Goal: Task Accomplishment & Management: Use online tool/utility

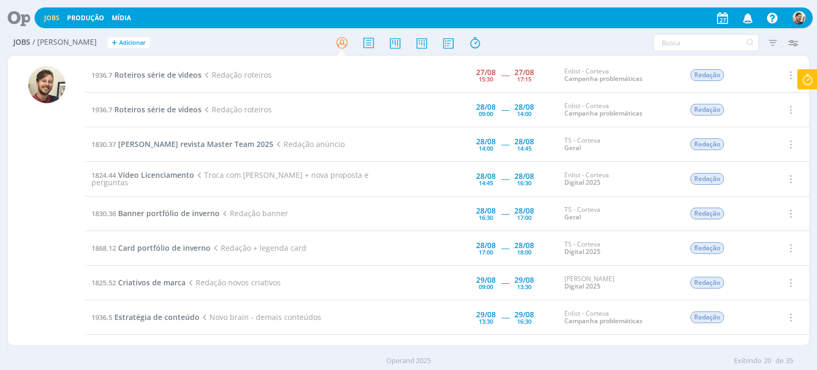
click at [811, 78] on icon at bounding box center [807, 79] width 19 height 21
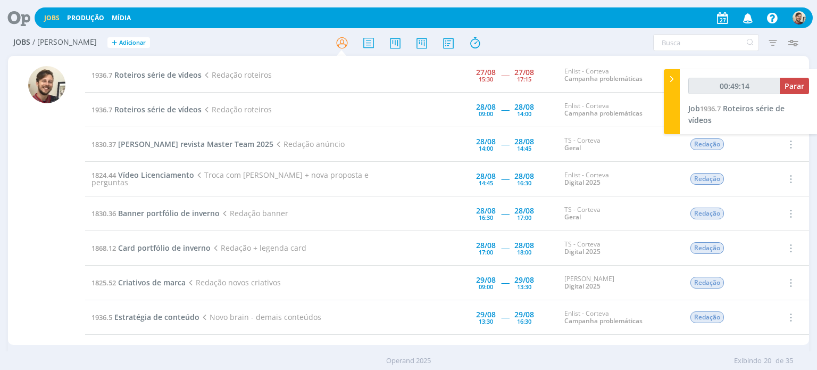
type input "00:49:15"
click at [673, 98] on div at bounding box center [672, 101] width 16 height 65
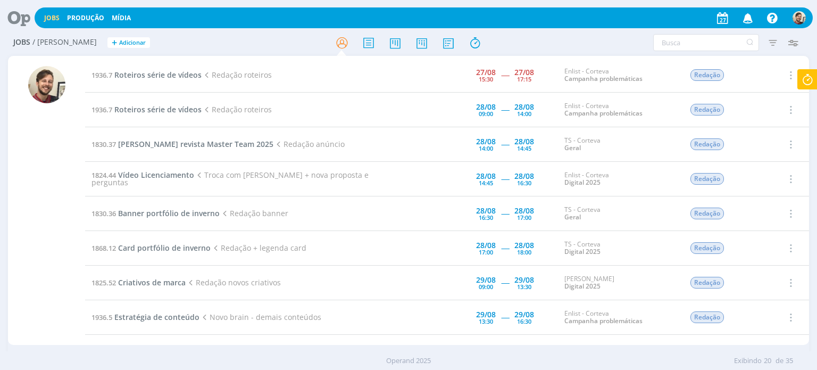
click at [16, 19] on icon at bounding box center [15, 17] width 22 height 21
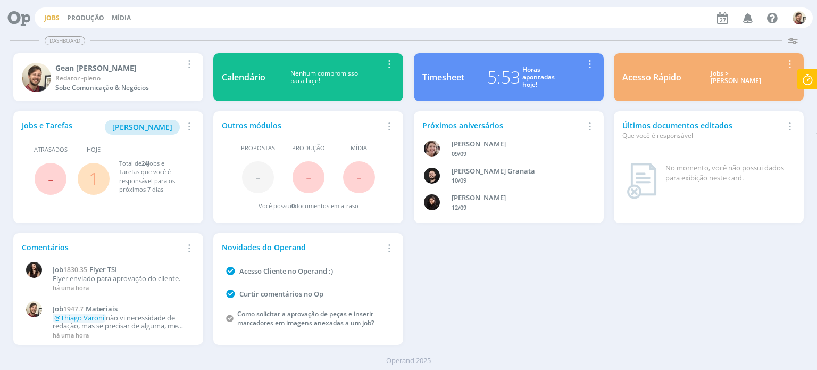
click at [56, 17] on link "Jobs" at bounding box center [51, 17] width 15 height 9
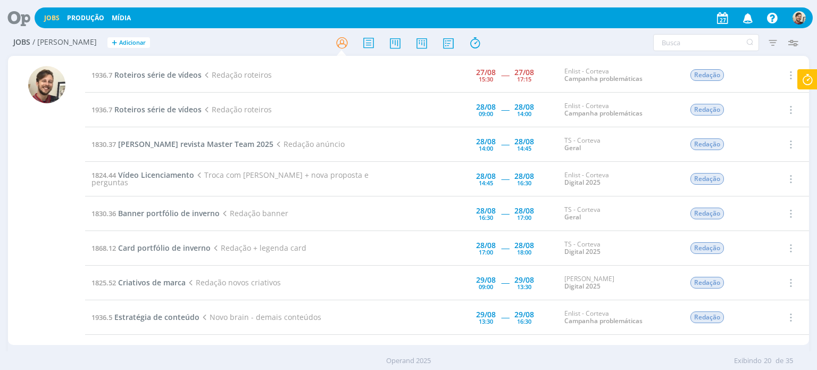
click at [809, 76] on icon at bounding box center [807, 79] width 19 height 21
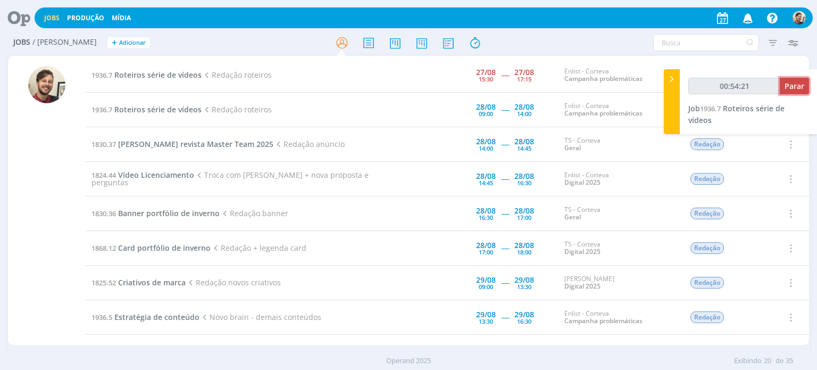
click at [792, 86] on span "Parar" at bounding box center [795, 86] width 20 height 10
type input "00:55:00"
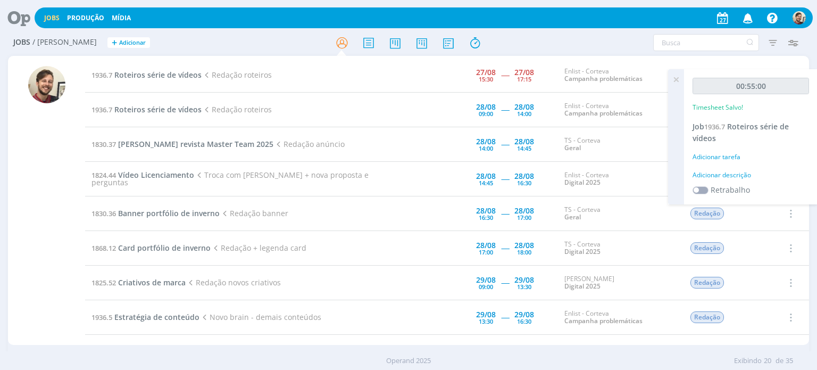
click at [734, 174] on div "Adicionar descrição" at bounding box center [751, 175] width 117 height 10
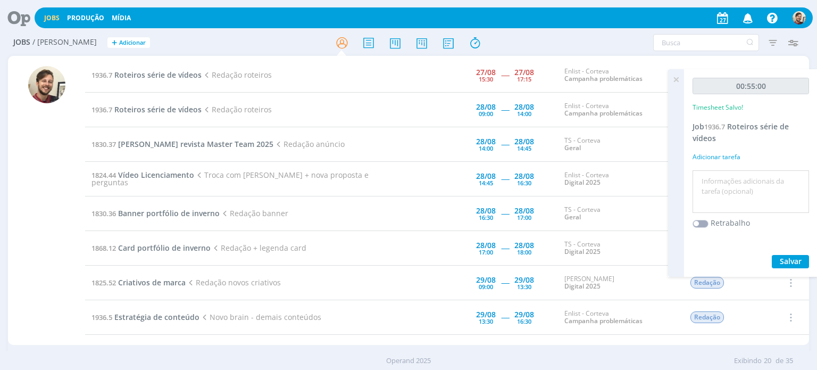
click at [734, 178] on textarea at bounding box center [751, 192] width 111 height 38
type textarea "redação"
click at [797, 259] on span "Salvar" at bounding box center [791, 261] width 22 height 10
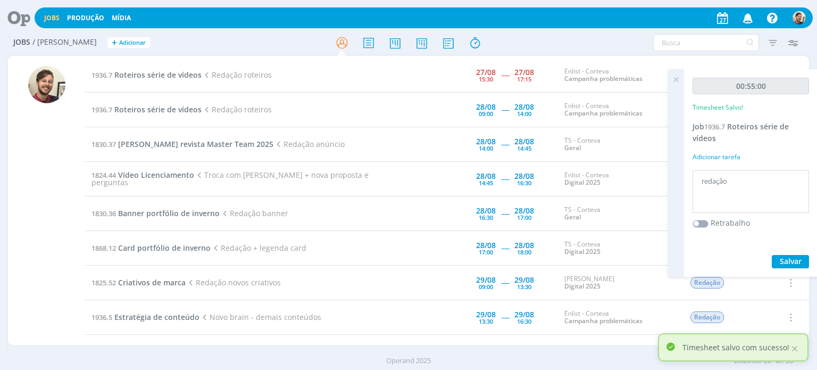
click at [675, 82] on icon at bounding box center [676, 79] width 19 height 21
